Goal: Find specific page/section: Find specific page/section

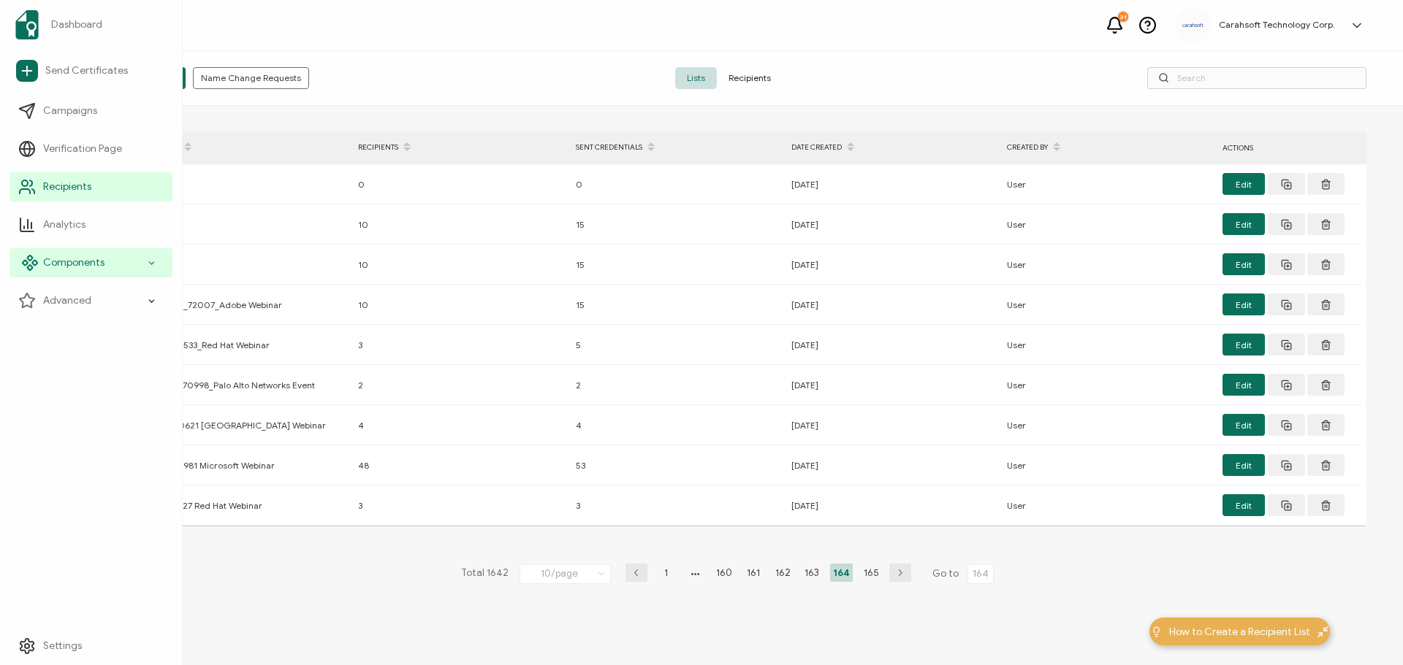
click at [67, 259] on span "Components" at bounding box center [73, 263] width 61 height 15
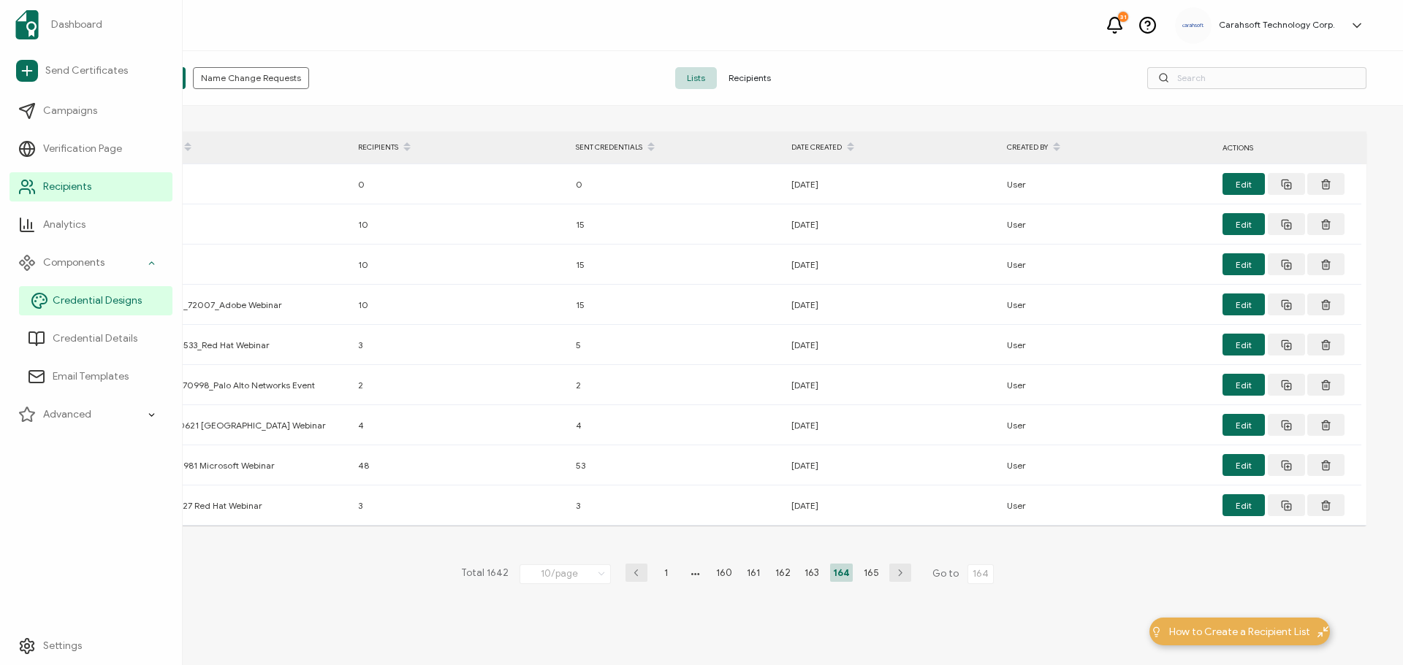
click at [81, 308] on span "Credential Designs" at bounding box center [97, 301] width 89 height 15
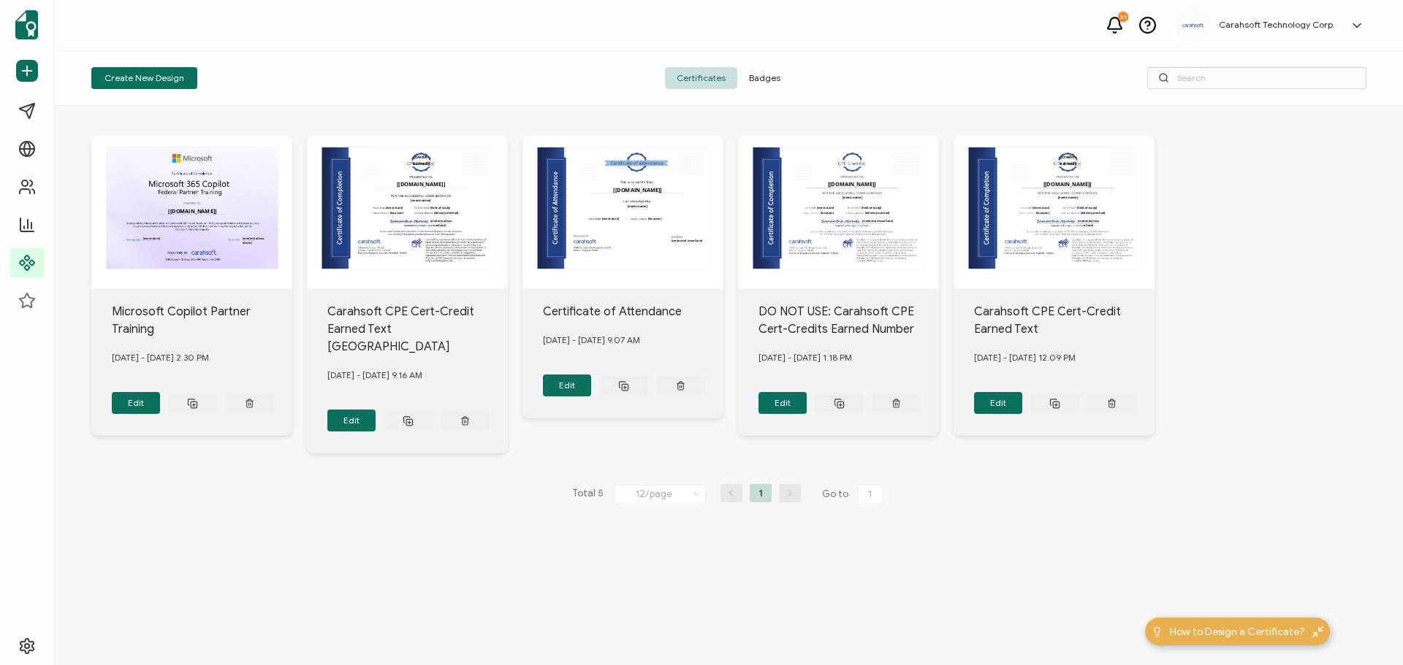
click at [768, 82] on span "Badges" at bounding box center [764, 78] width 55 height 22
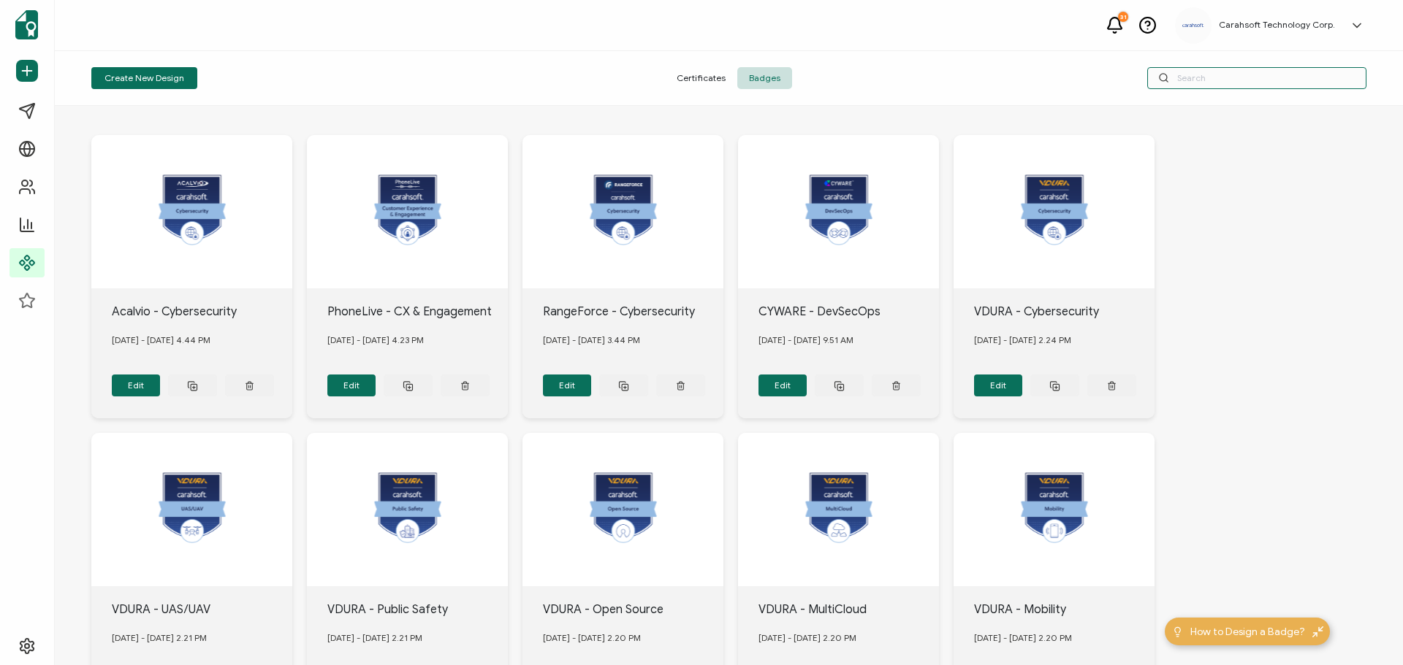
click at [1254, 85] on input "text" at bounding box center [1256, 78] width 219 height 22
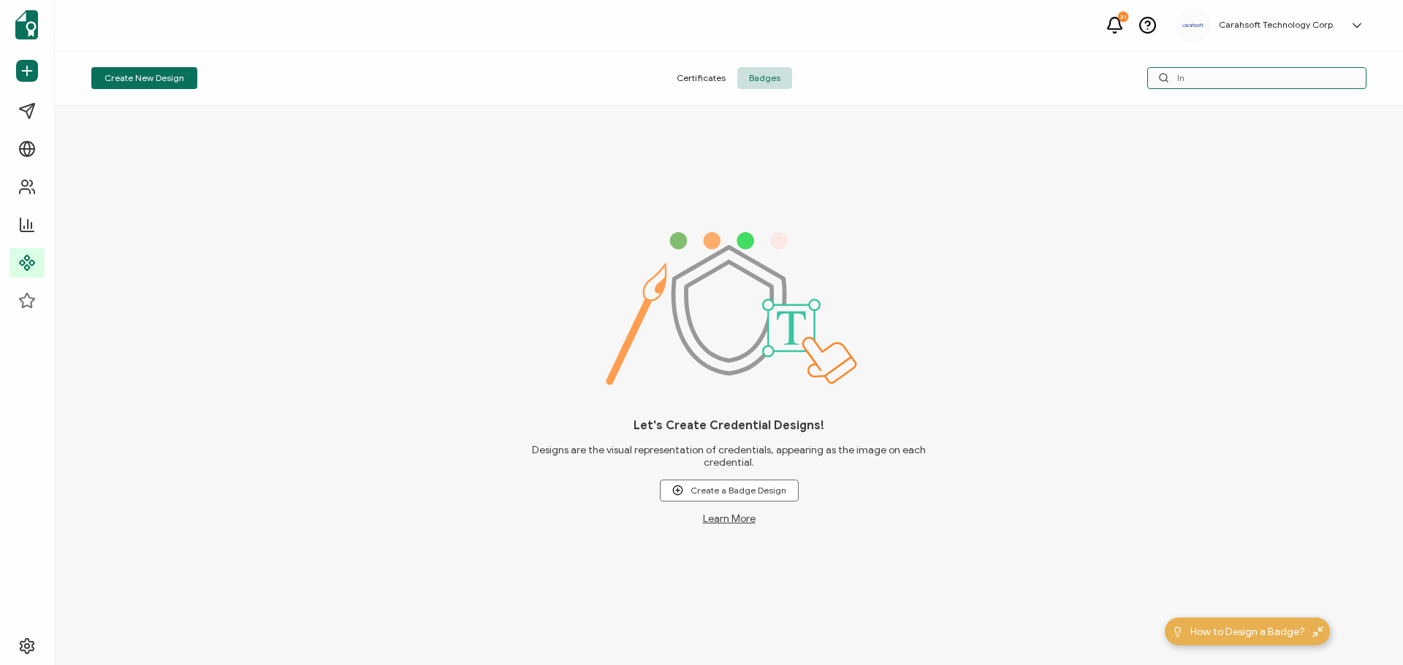
type input "I"
type input "B"
